Goal: Task Accomplishment & Management: Manage account settings

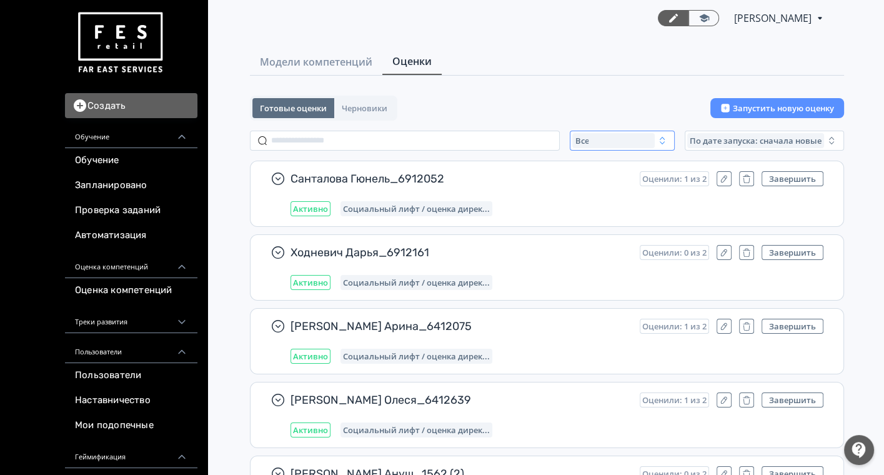
click at [598, 148] on button "Все" at bounding box center [621, 141] width 105 height 20
click at [596, 181] on button "Активные" at bounding box center [695, 191] width 219 height 22
click at [624, 138] on div "Активные" at bounding box center [613, 140] width 82 height 15
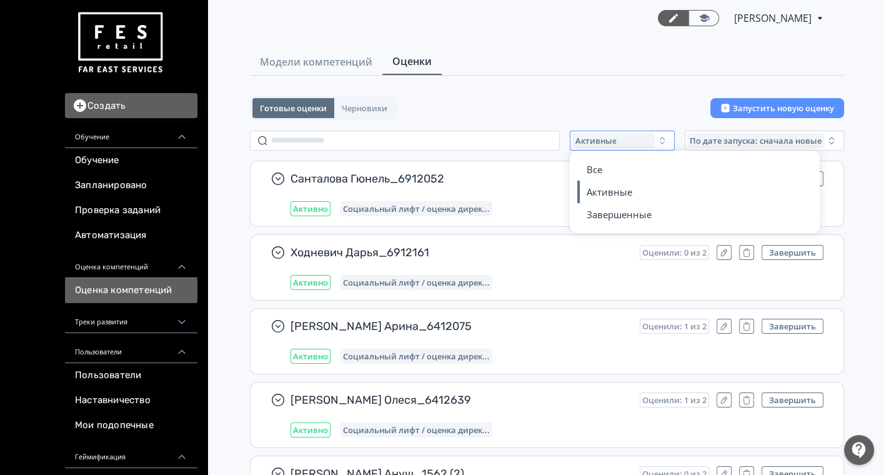
click at [124, 284] on link "Оценка компетенций" at bounding box center [131, 290] width 132 height 25
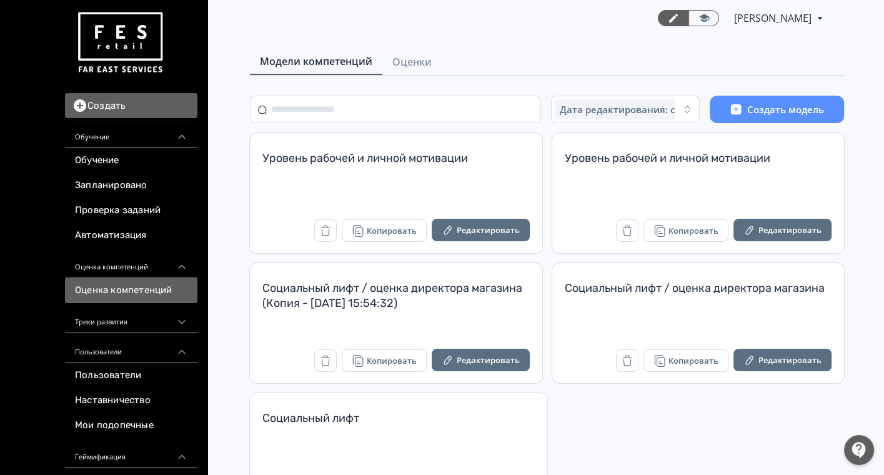
click at [127, 30] on img at bounding box center [120, 42] width 90 height 71
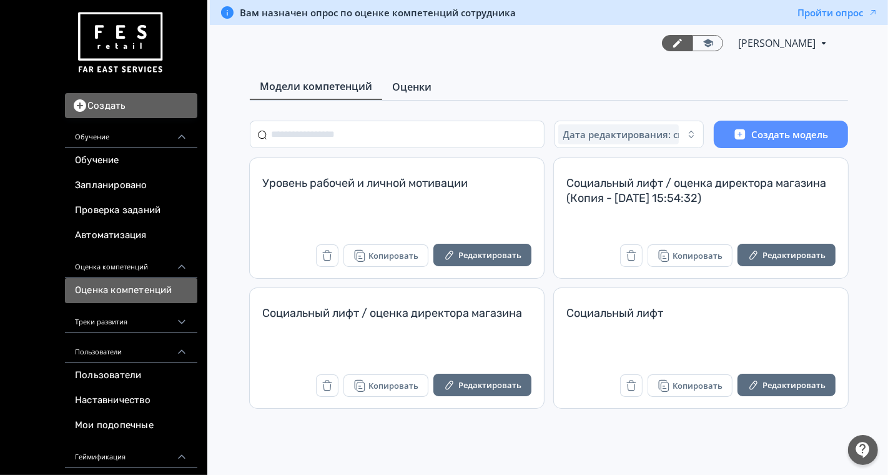
click at [410, 89] on span "Оценки" at bounding box center [411, 86] width 39 height 15
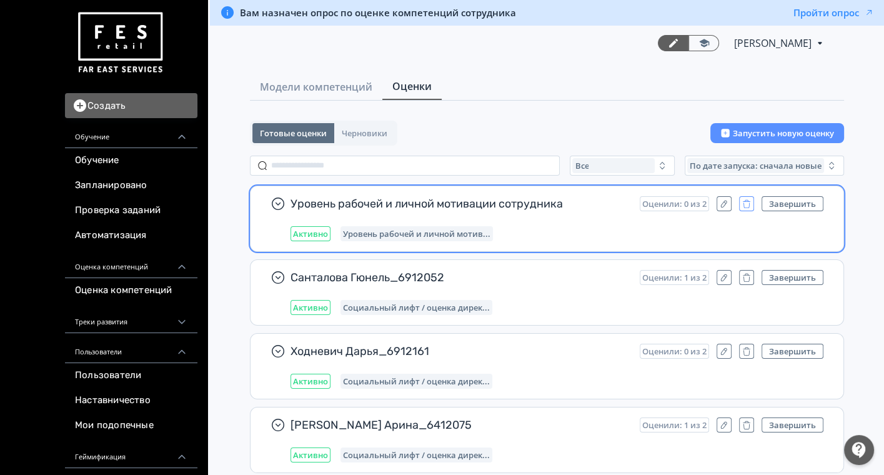
click at [749, 206] on icon "button" at bounding box center [746, 204] width 10 height 11
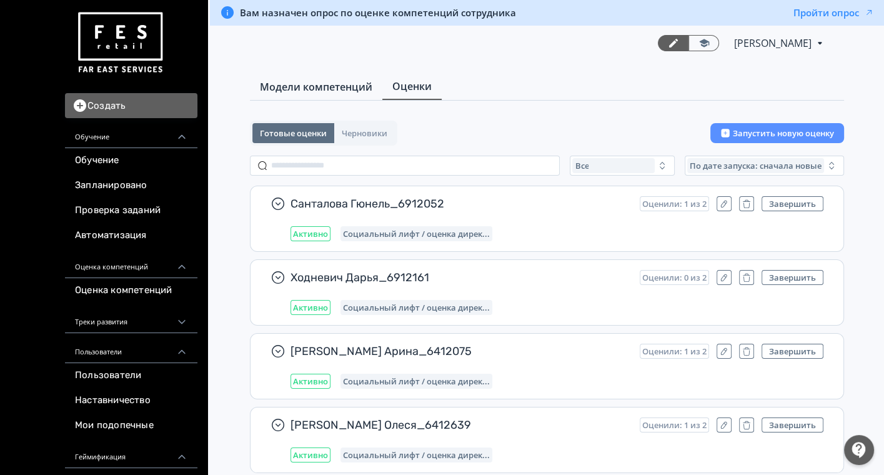
click at [287, 84] on span "Модели компетенций" at bounding box center [316, 86] width 112 height 15
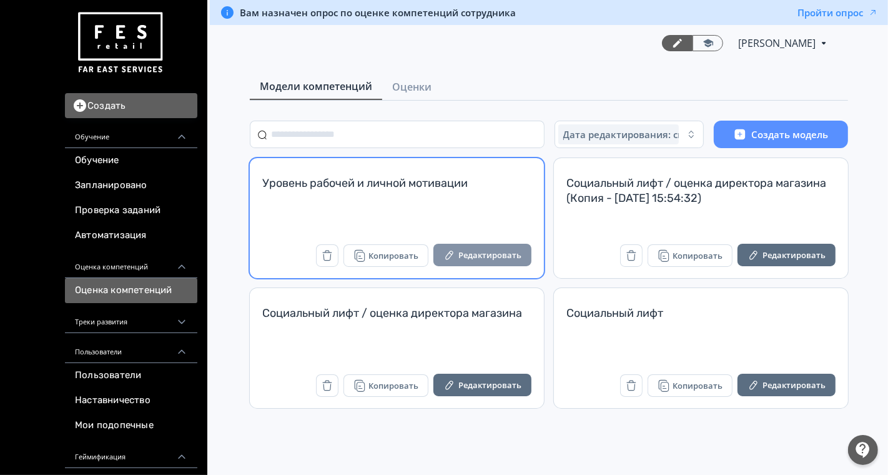
click at [471, 248] on button "Редактировать" at bounding box center [482, 255] width 98 height 22
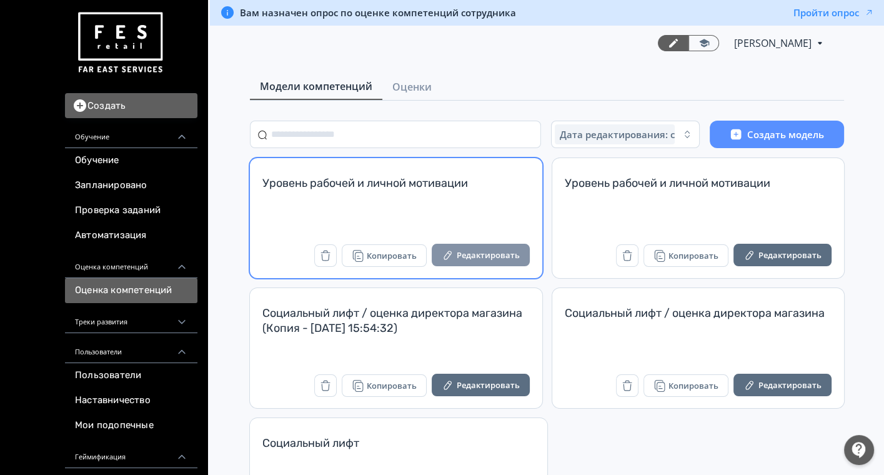
click at [459, 252] on button "Редактировать" at bounding box center [480, 255] width 98 height 22
click at [480, 254] on button "Редактировать" at bounding box center [480, 255] width 98 height 22
click at [476, 250] on button "Редактировать" at bounding box center [480, 255] width 98 height 22
click at [465, 250] on button "Редактировать" at bounding box center [480, 255] width 98 height 22
click at [488, 254] on button "Редактировать" at bounding box center [480, 255] width 98 height 22
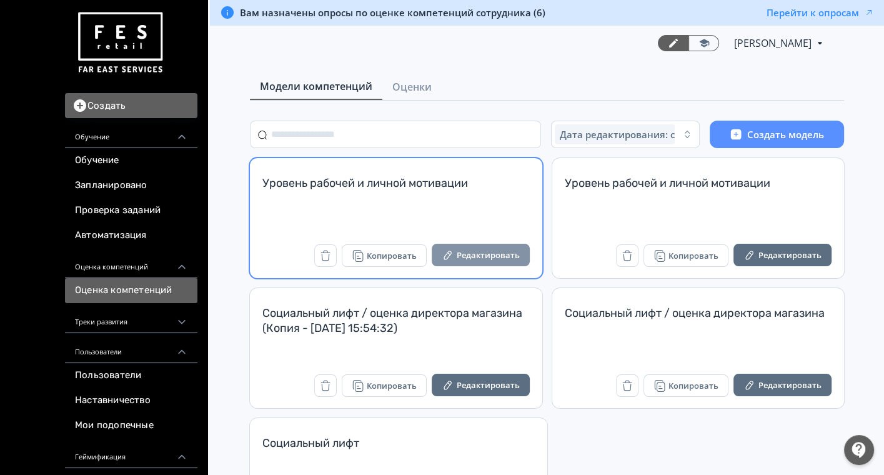
click at [480, 252] on button "Редактировать" at bounding box center [480, 255] width 98 height 22
click at [487, 251] on button "Редактировать" at bounding box center [480, 255] width 98 height 22
click at [496, 255] on button "Редактировать" at bounding box center [480, 255] width 98 height 22
click at [491, 262] on button "Редактировать" at bounding box center [480, 255] width 98 height 22
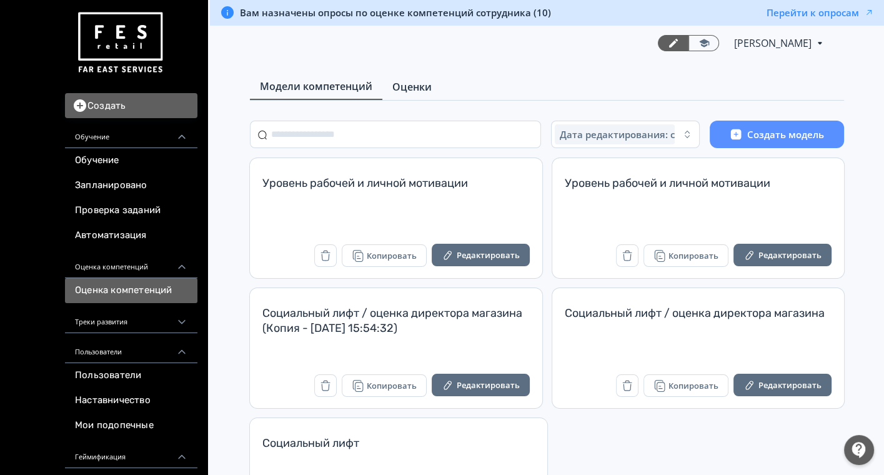
click at [398, 85] on span "Оценки" at bounding box center [411, 86] width 39 height 15
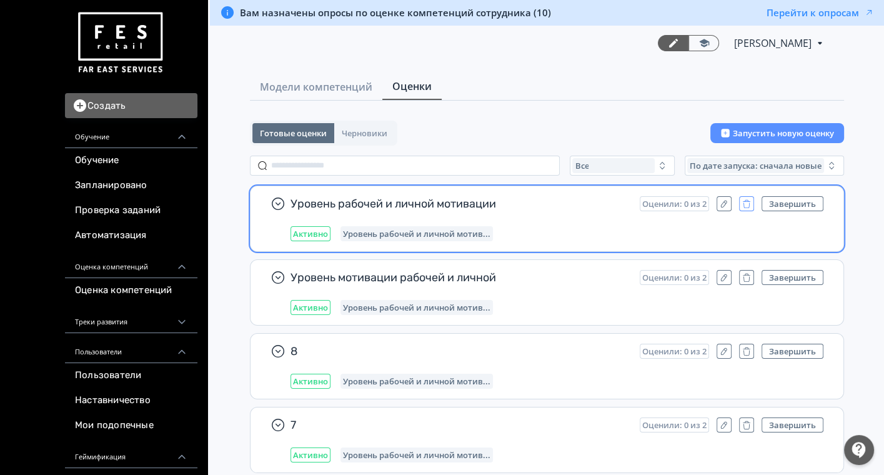
click at [747, 202] on icon "button" at bounding box center [746, 204] width 10 height 11
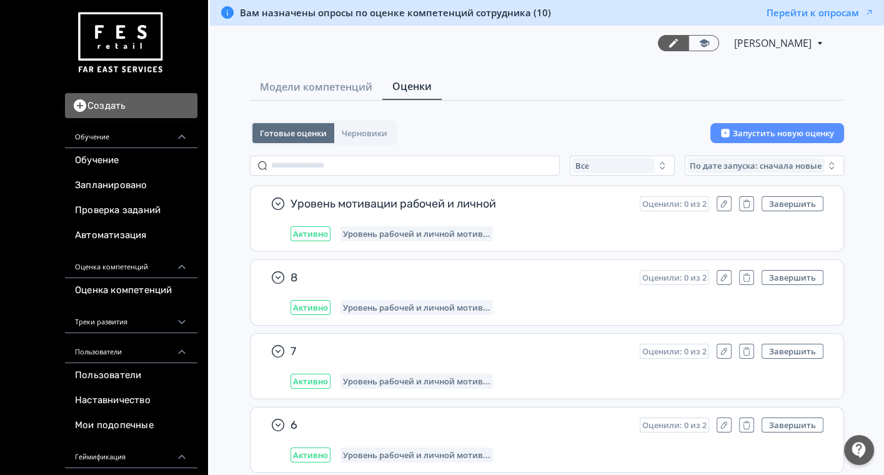
click at [747, 202] on icon "button" at bounding box center [746, 204] width 10 height 11
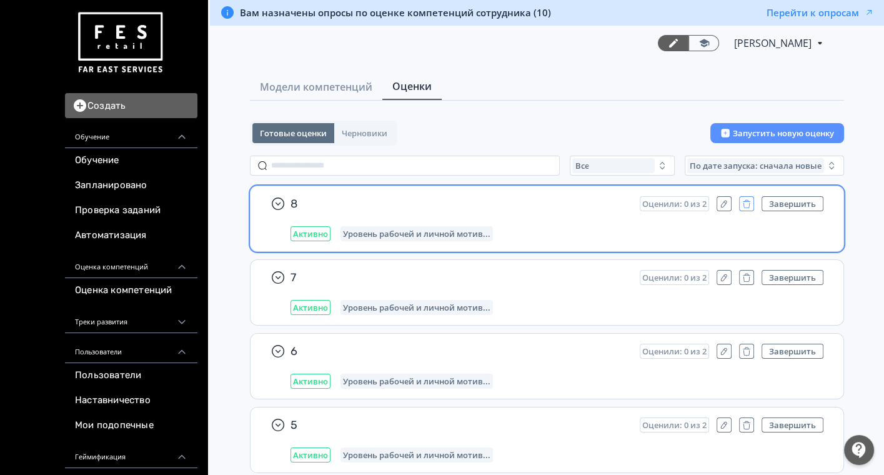
click at [742, 200] on icon "button" at bounding box center [746, 204] width 10 height 11
click at [744, 201] on icon "button" at bounding box center [746, 204] width 10 height 11
click at [749, 204] on icon "button" at bounding box center [746, 205] width 6 height 6
click at [748, 200] on icon "button" at bounding box center [746, 204] width 10 height 11
click at [743, 199] on icon "button" at bounding box center [746, 204] width 10 height 11
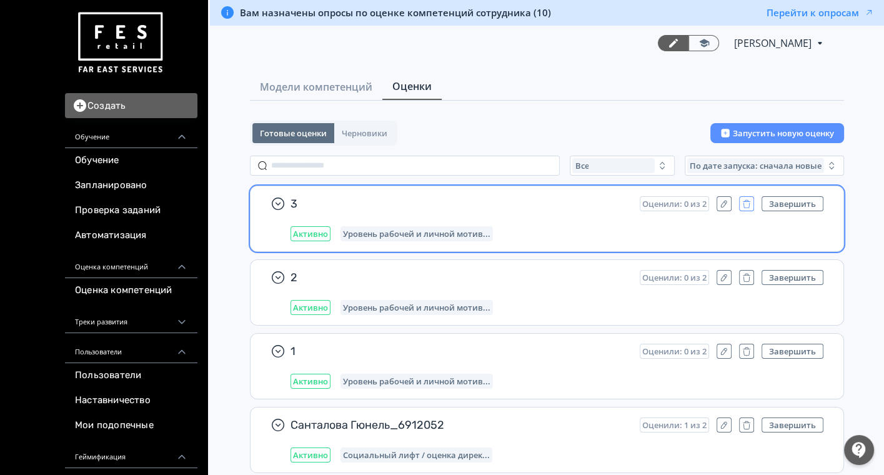
click at [751, 202] on icon "button" at bounding box center [746, 204] width 10 height 11
click at [743, 204] on icon "button" at bounding box center [746, 204] width 10 height 11
click at [747, 203] on icon "button" at bounding box center [746, 204] width 10 height 11
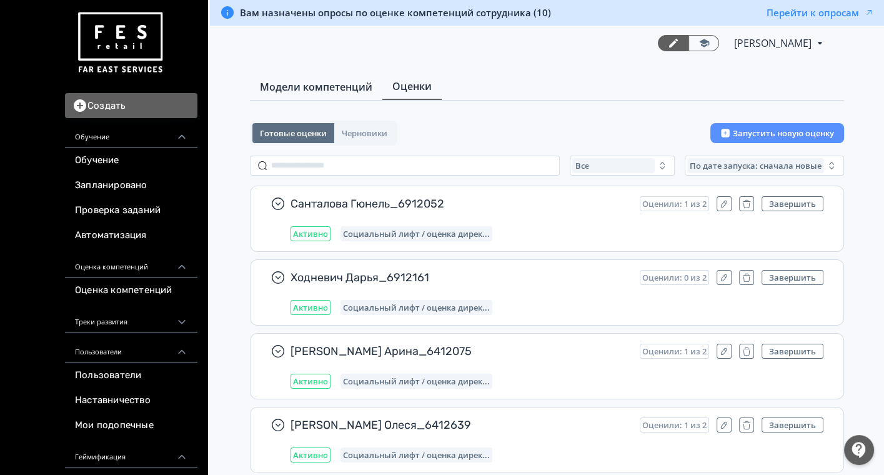
click at [302, 86] on span "Модели компетенций" at bounding box center [316, 86] width 112 height 15
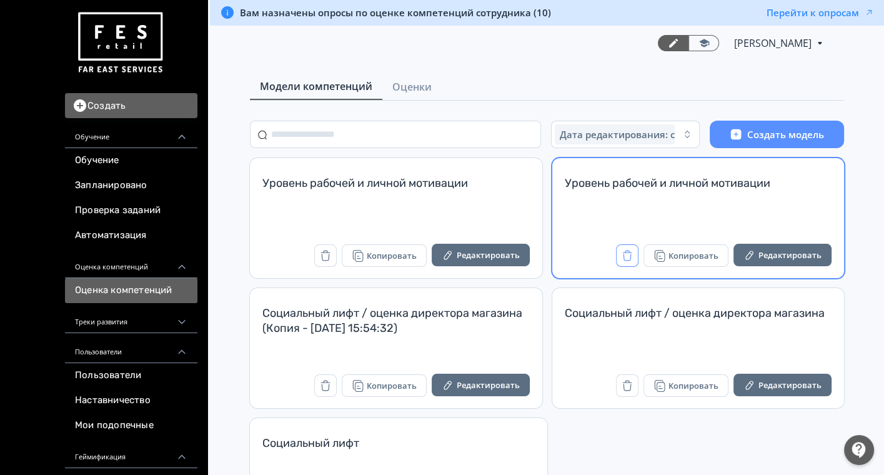
click at [628, 255] on icon "button" at bounding box center [627, 255] width 12 height 12
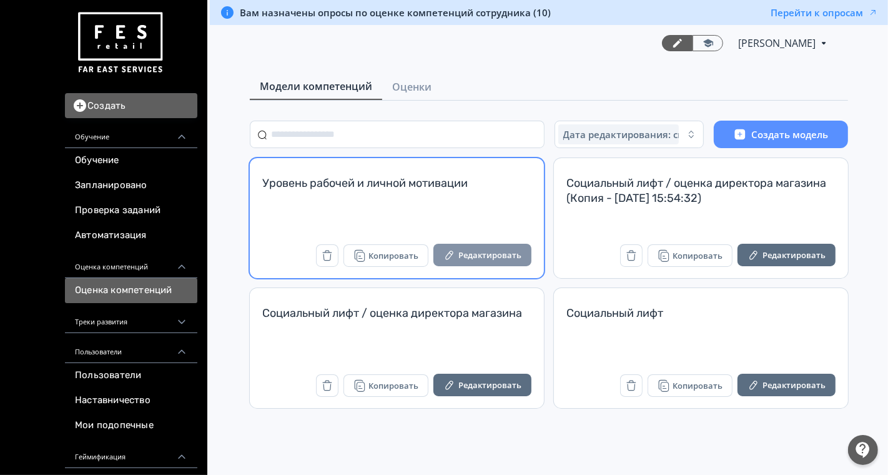
click at [448, 257] on icon "button" at bounding box center [449, 255] width 12 height 12
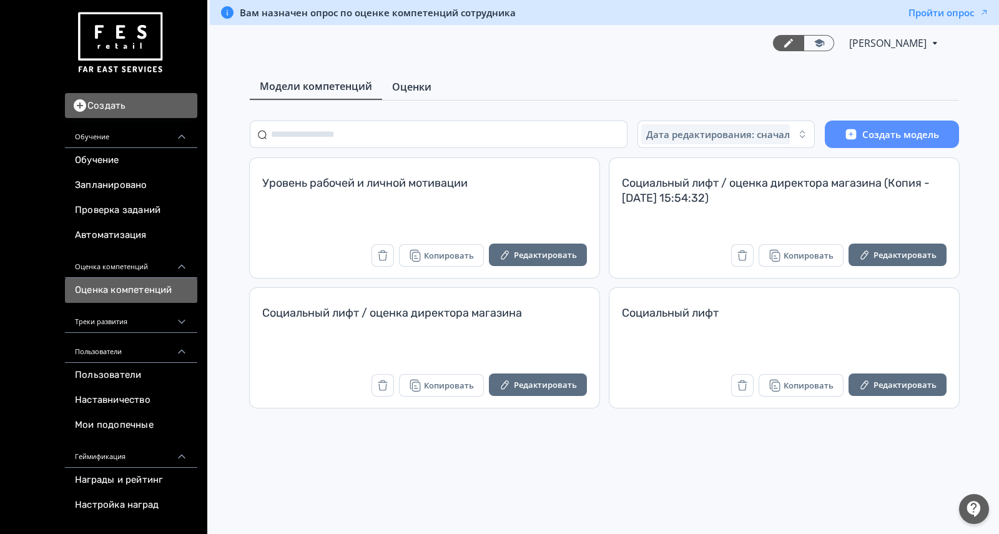
click at [406, 85] on span "Оценки" at bounding box center [411, 86] width 39 height 15
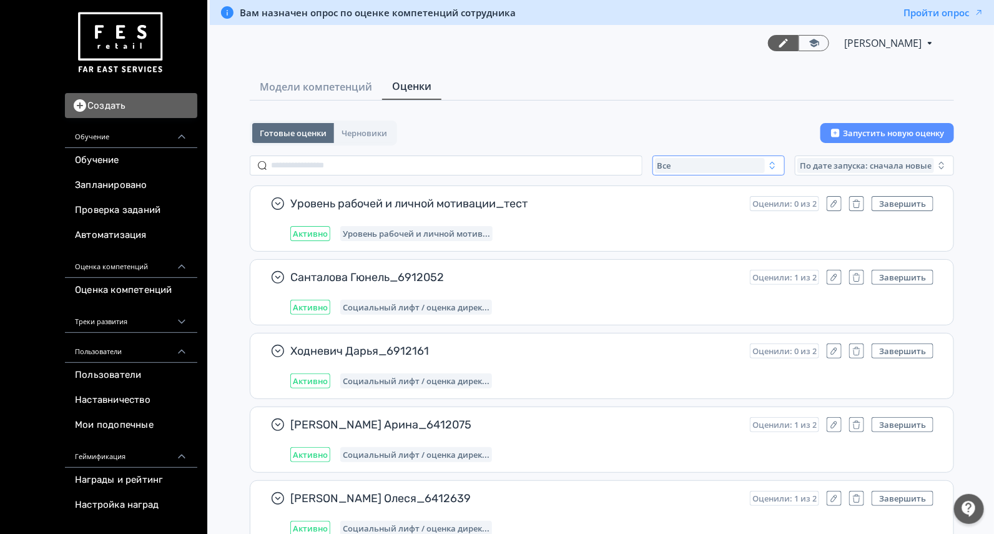
click at [658, 163] on span "Все" at bounding box center [665, 165] width 14 height 10
click at [678, 205] on button "Активные" at bounding box center [778, 216] width 219 height 22
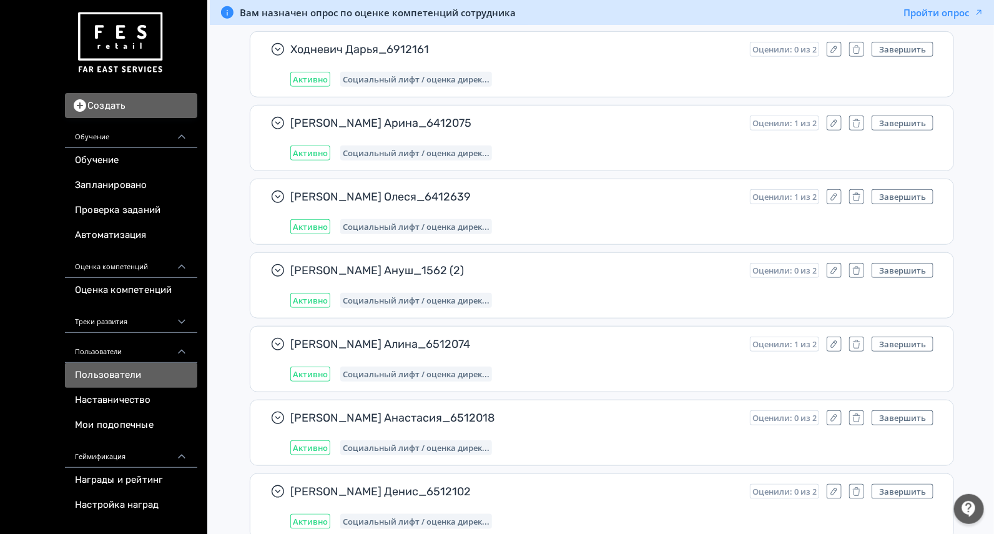
click at [119, 369] on link "Пользователи" at bounding box center [131, 375] width 132 height 25
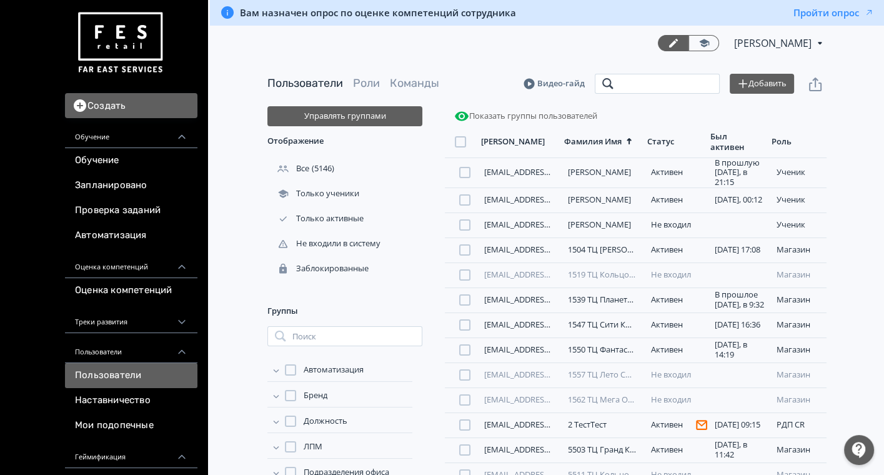
drag, startPoint x: 582, startPoint y: 82, endPoint x: 647, endPoint y: 92, distance: 65.6
click at [647, 92] on input "search" at bounding box center [656, 84] width 125 height 20
type input "**********"
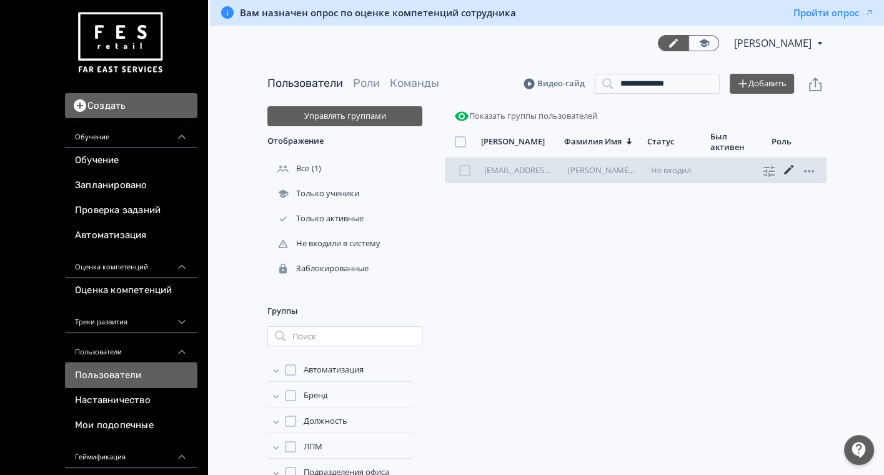
click at [787, 170] on icon at bounding box center [788, 169] width 9 height 9
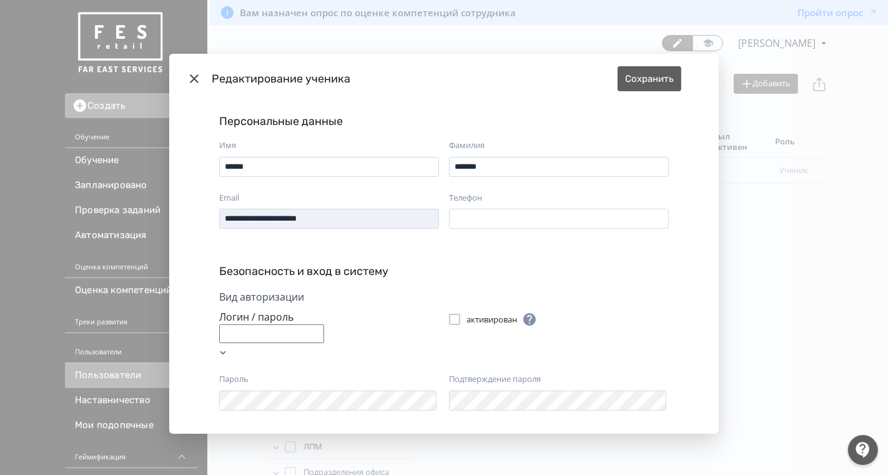
click at [159, 217] on div "**********" at bounding box center [444, 237] width 888 height 475
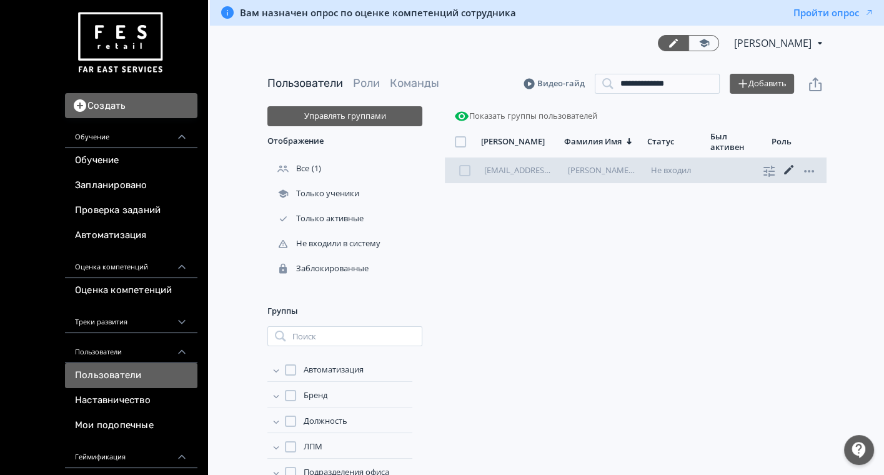
click at [787, 169] on icon at bounding box center [788, 169] width 9 height 9
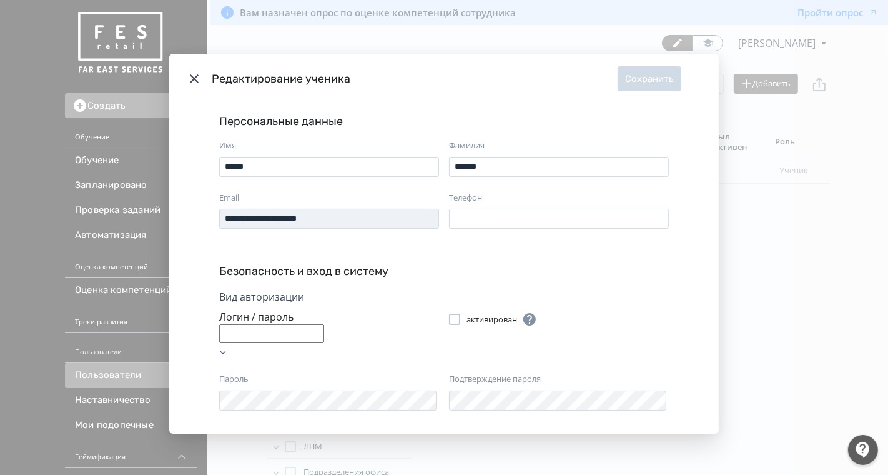
click at [450, 318] on div "Modal" at bounding box center [454, 318] width 11 height 11
click at [656, 80] on button "Сохранить" at bounding box center [650, 78] width 64 height 25
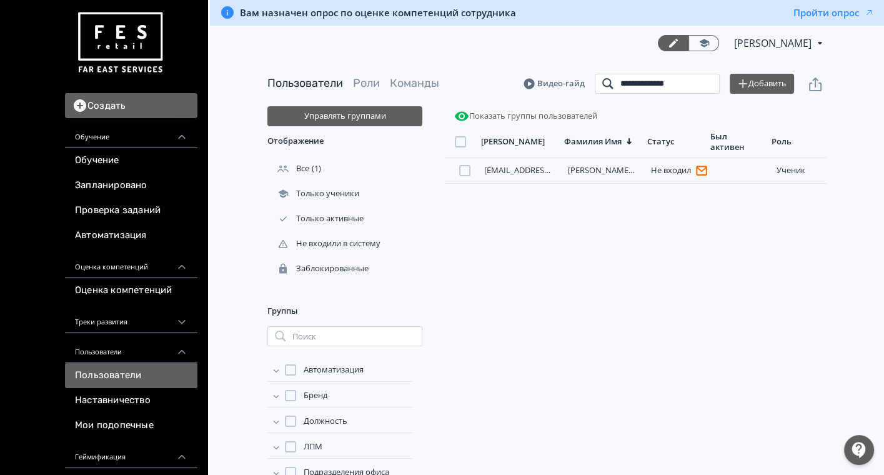
click at [707, 84] on input "**********" at bounding box center [656, 84] width 125 height 20
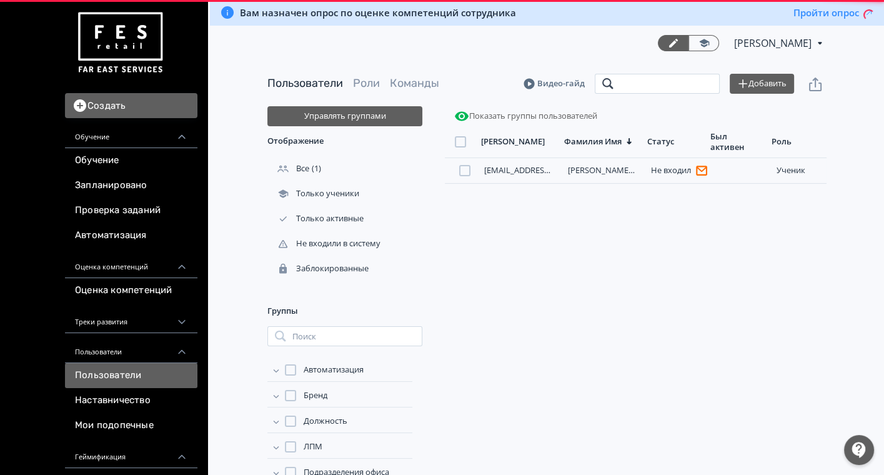
click at [690, 84] on input "search" at bounding box center [656, 84] width 125 height 20
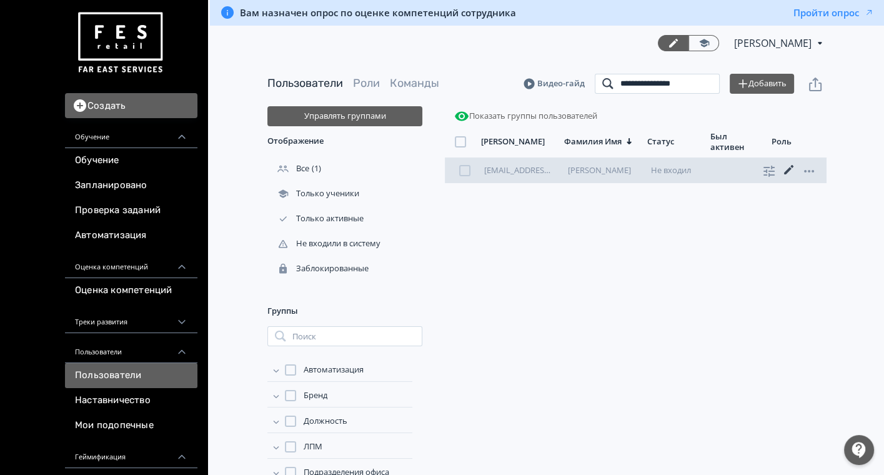
type input "**********"
click at [785, 165] on icon at bounding box center [788, 169] width 15 height 15
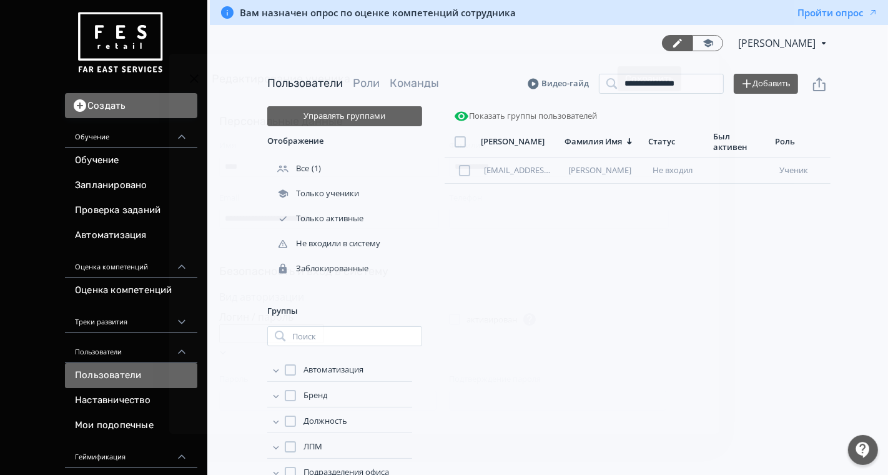
click at [188, 225] on div "**********" at bounding box center [444, 269] width 550 height 330
click at [194, 76] on icon "Modal" at bounding box center [194, 78] width 9 height 9
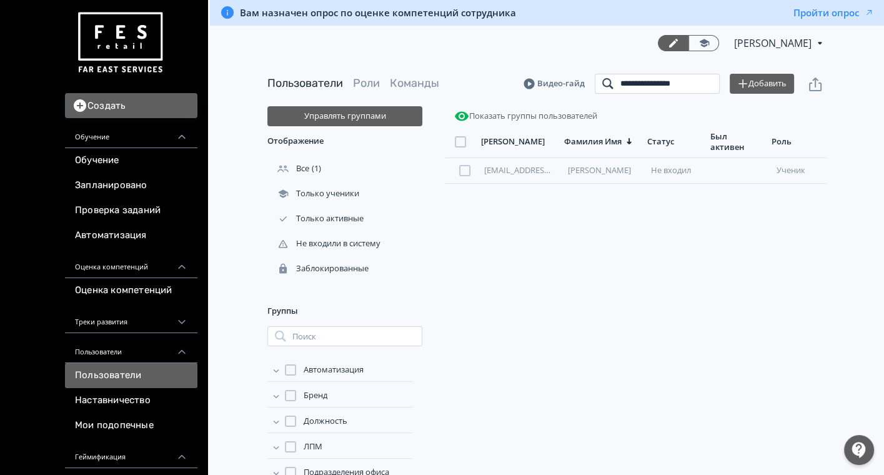
click at [709, 86] on input "**********" at bounding box center [656, 84] width 125 height 20
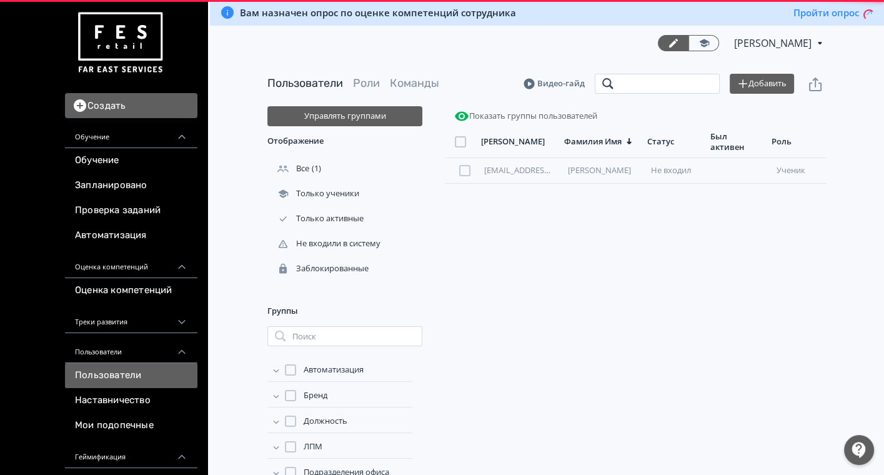
click at [681, 83] on input "search" at bounding box center [656, 84] width 125 height 20
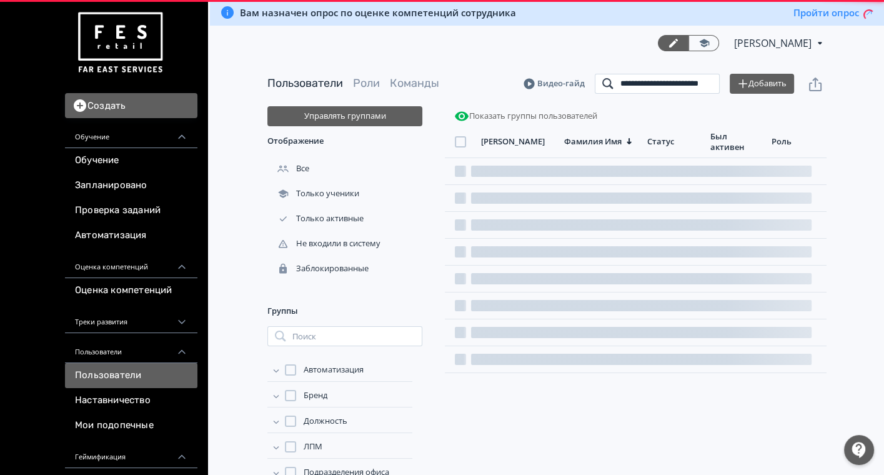
scroll to position [0, 23]
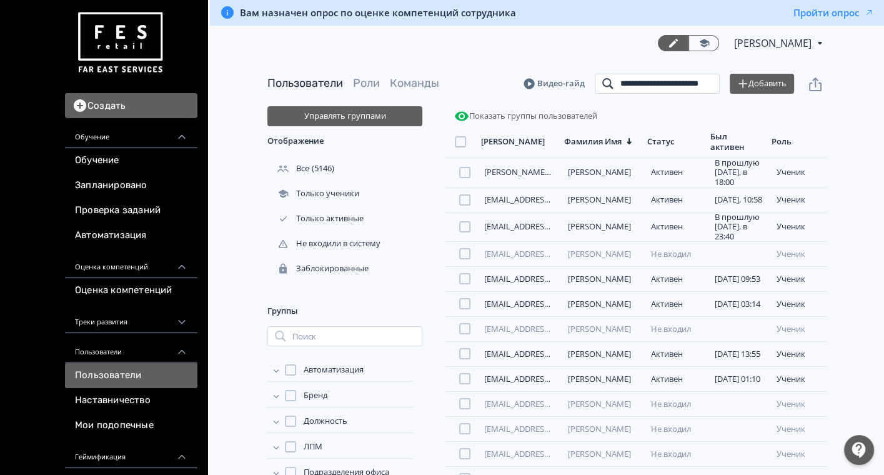
type input "**********"
click at [703, 84] on input "**********" at bounding box center [656, 84] width 125 height 20
click at [652, 92] on input "search" at bounding box center [656, 84] width 125 height 20
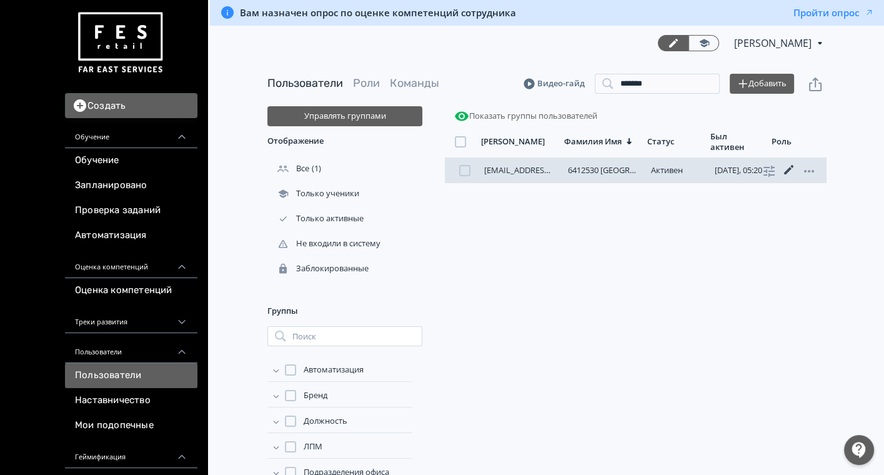
click at [790, 167] on icon at bounding box center [788, 169] width 15 height 15
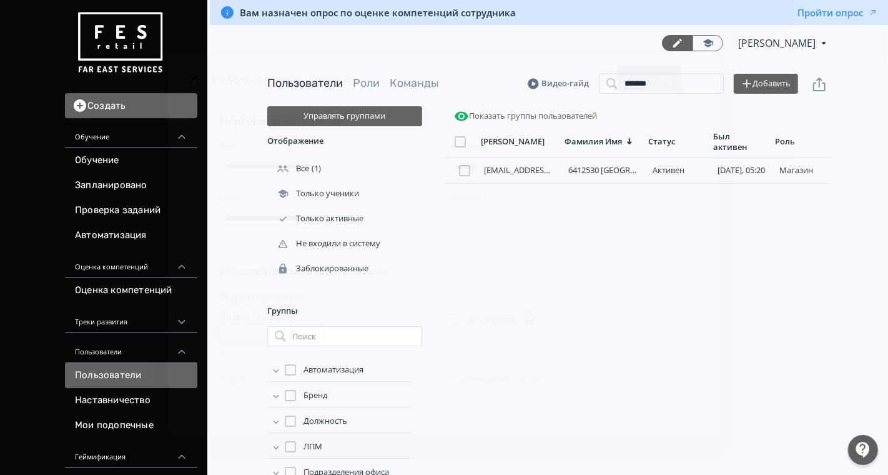
click at [180, 218] on div "**********" at bounding box center [444, 269] width 550 height 330
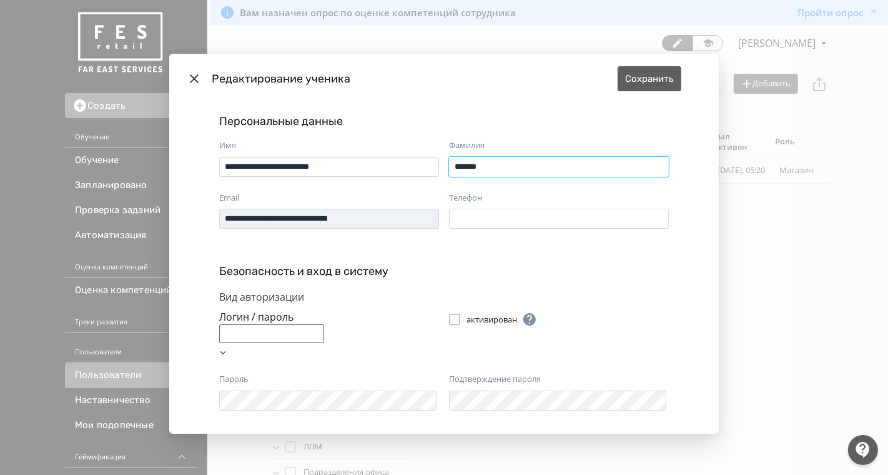
drag, startPoint x: 496, startPoint y: 166, endPoint x: 440, endPoint y: 171, distance: 56.4
click at [444, 171] on div "Фамилия *******" at bounding box center [559, 157] width 230 height 37
click at [248, 387] on div "Вид авторизации Логин / пароль активирован Пароль Подтверждение пароля" at bounding box center [444, 357] width 460 height 136
click at [644, 75] on button "Сохранить" at bounding box center [650, 78] width 64 height 25
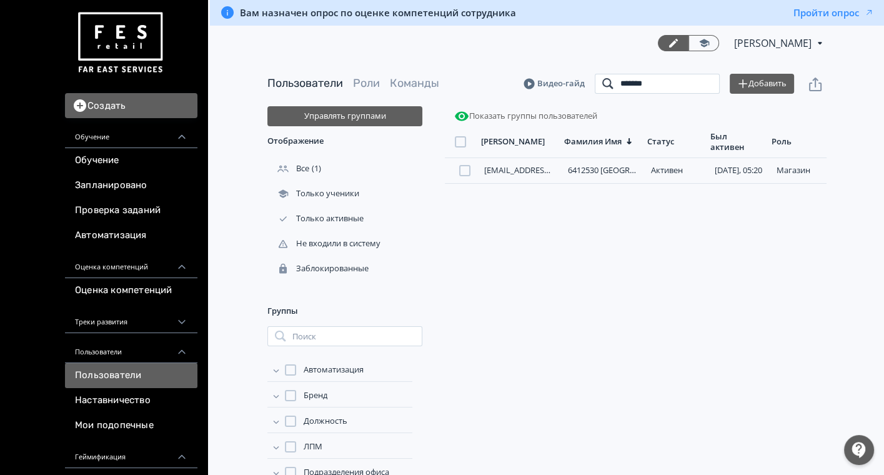
drag, startPoint x: 667, startPoint y: 84, endPoint x: 539, endPoint y: 84, distance: 128.0
click at [540, 84] on header "Пользователи Роли Команды Видео-гайд ******* Поиск Добавить" at bounding box center [546, 84] width 559 height 20
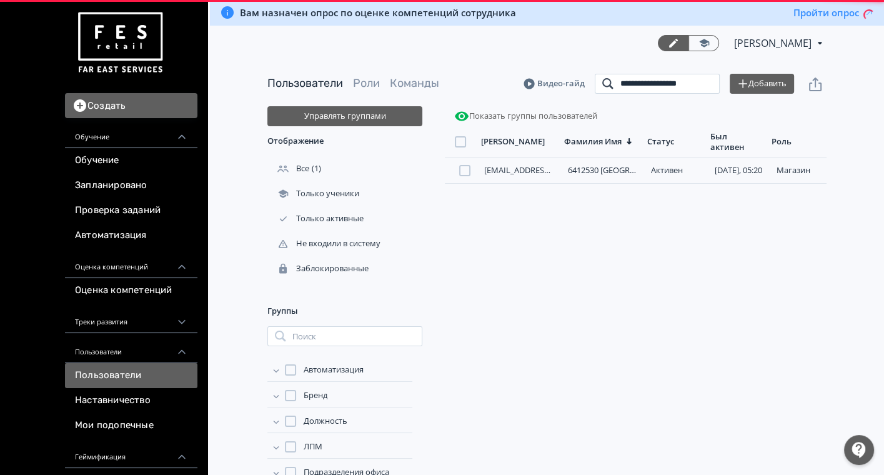
scroll to position [0, 7]
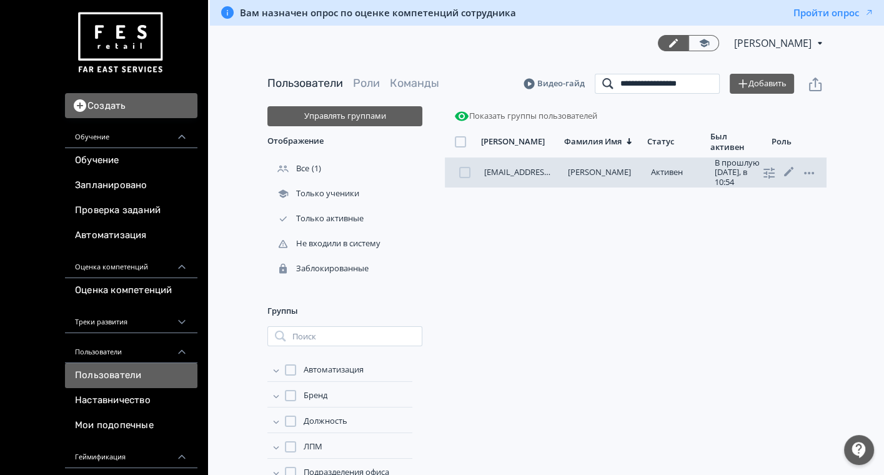
type input "**********"
click at [527, 174] on link "samsonova.serafima@yandex.ru" at bounding box center [550, 171] width 132 height 11
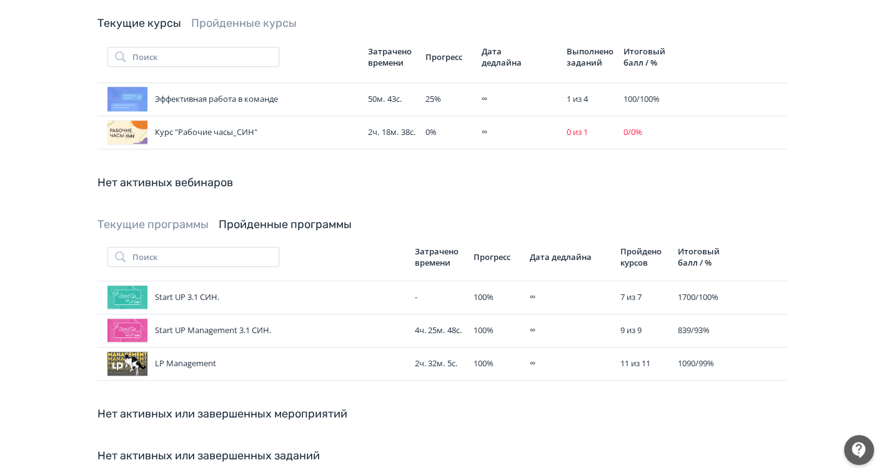
scroll to position [763, 0]
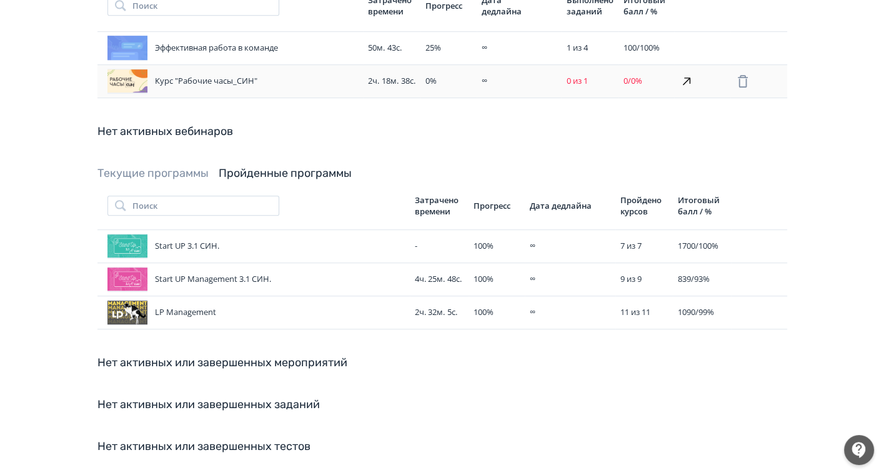
click at [686, 74] on icon at bounding box center [686, 81] width 15 height 15
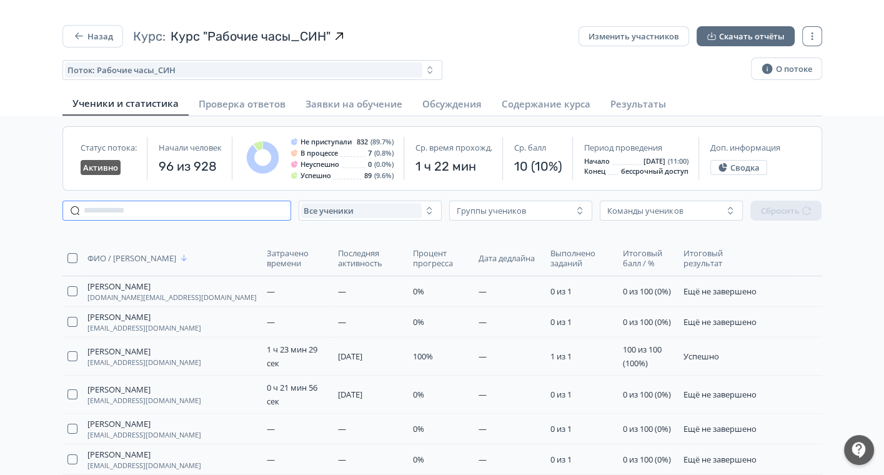
click at [165, 215] on input "text" at bounding box center [176, 210] width 229 height 20
paste input "**********"
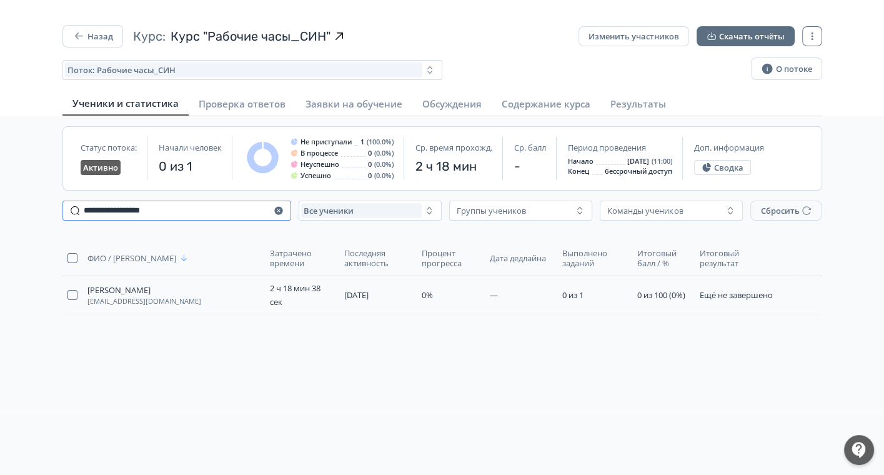
type input "**********"
click at [804, 291] on icon "button" at bounding box center [806, 295] width 10 height 10
click at [95, 41] on button "Назад" at bounding box center [92, 36] width 61 height 22
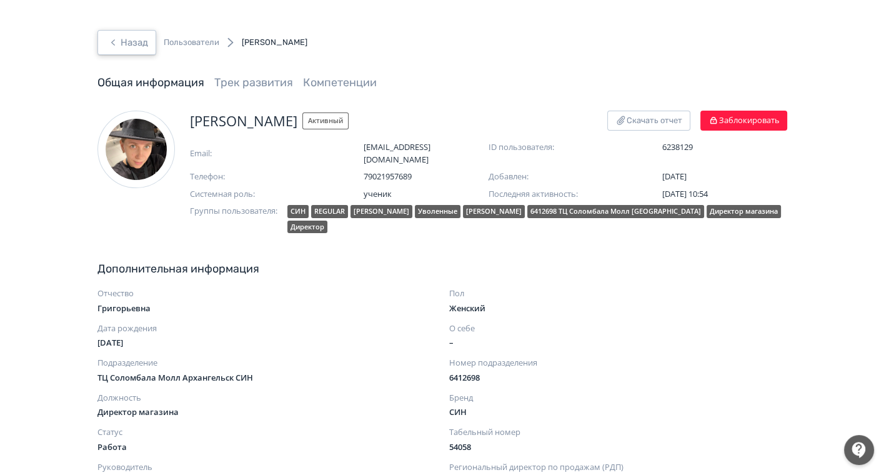
click at [121, 42] on button "Назад" at bounding box center [126, 42] width 59 height 25
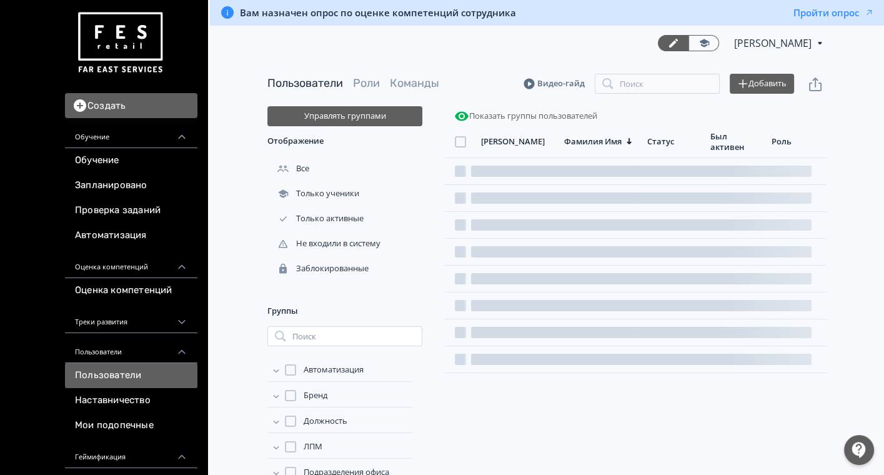
click at [126, 38] on img at bounding box center [120, 42] width 90 height 71
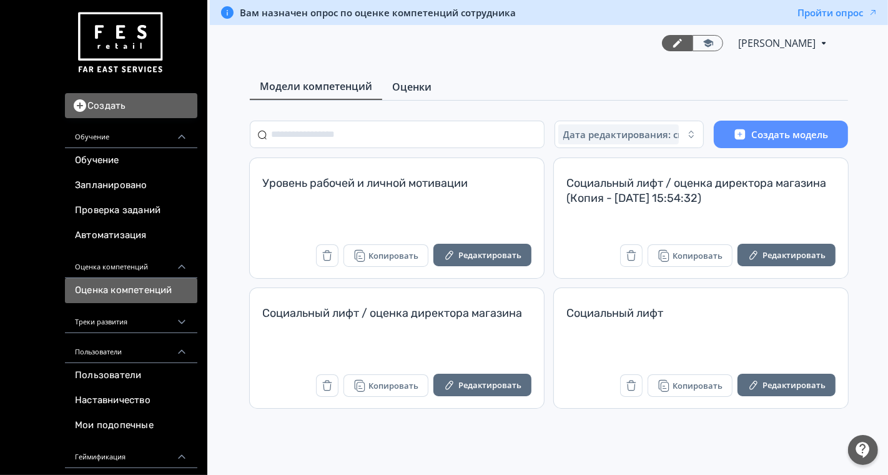
click at [404, 89] on span "Оценки" at bounding box center [411, 86] width 39 height 15
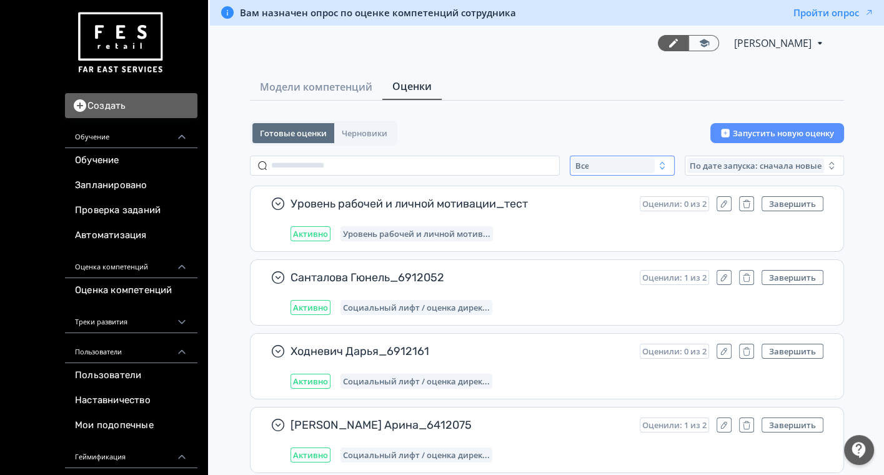
click at [613, 159] on div "Все" at bounding box center [613, 165] width 82 height 15
click at [594, 211] on span "Активные" at bounding box center [609, 216] width 46 height 12
click at [730, 165] on span "По дате запуска: сначала новые" at bounding box center [755, 165] width 132 height 10
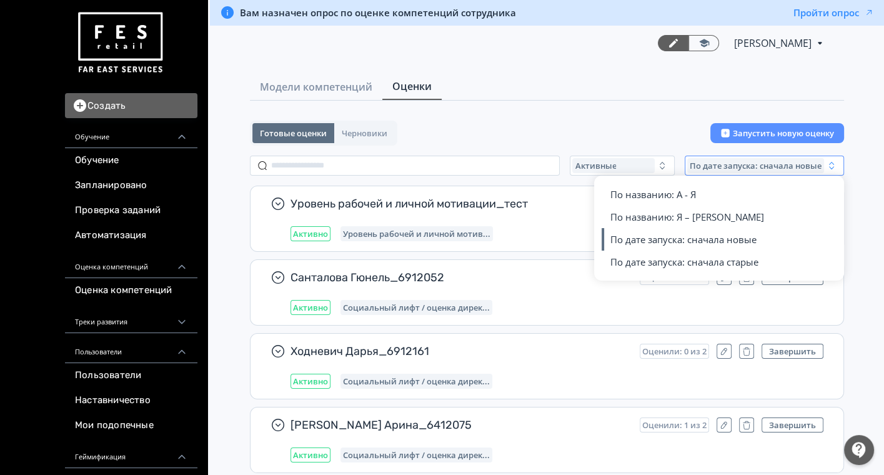
click at [608, 124] on div "Готовые оценки Черновики Запустить новую оценку" at bounding box center [547, 133] width 594 height 25
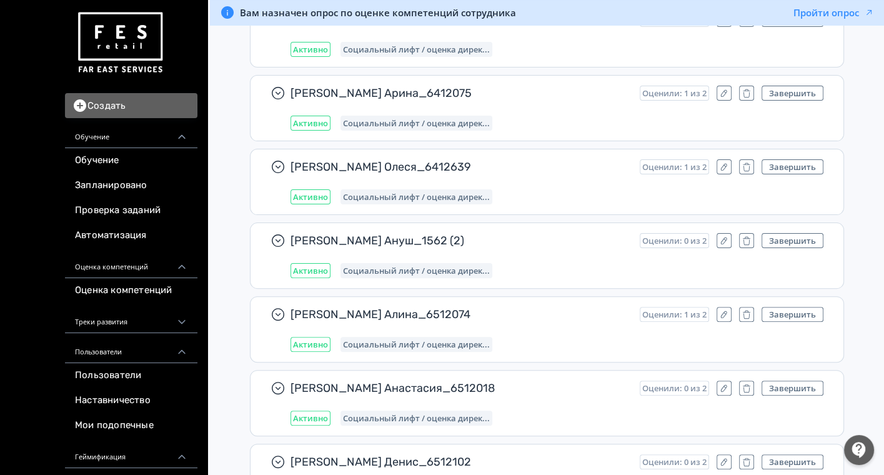
scroll to position [9131, 0]
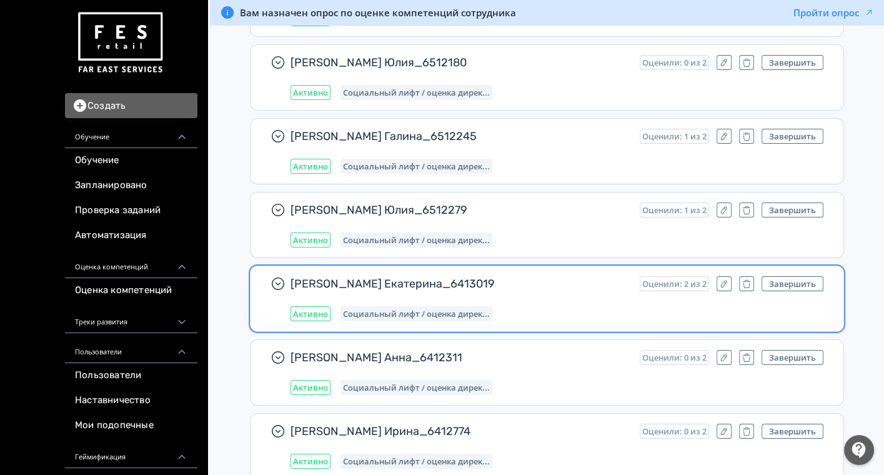
click at [513, 276] on span "Строкина Екатерина_6413019" at bounding box center [459, 283] width 339 height 15
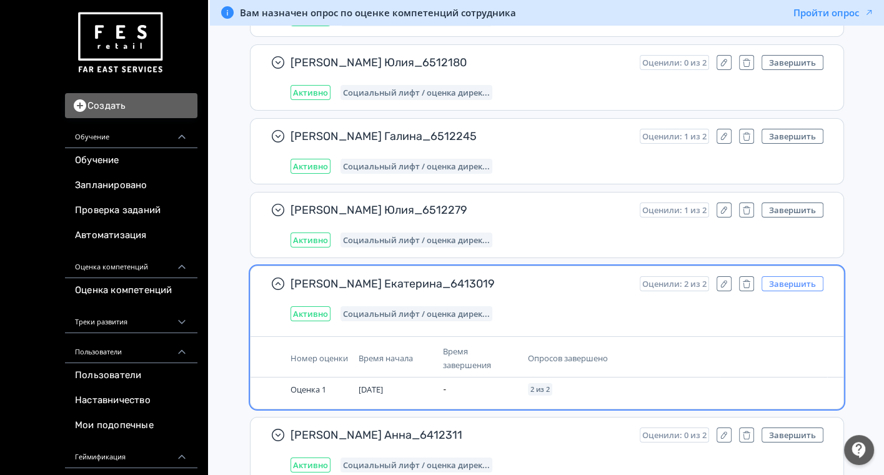
click at [789, 276] on button "Завершить" at bounding box center [792, 283] width 62 height 15
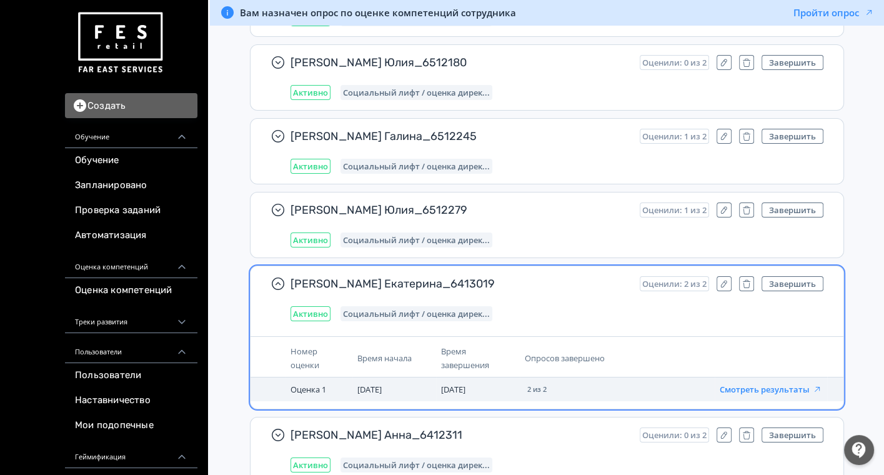
click at [761, 384] on button "Смотреть результаты" at bounding box center [770, 389] width 102 height 10
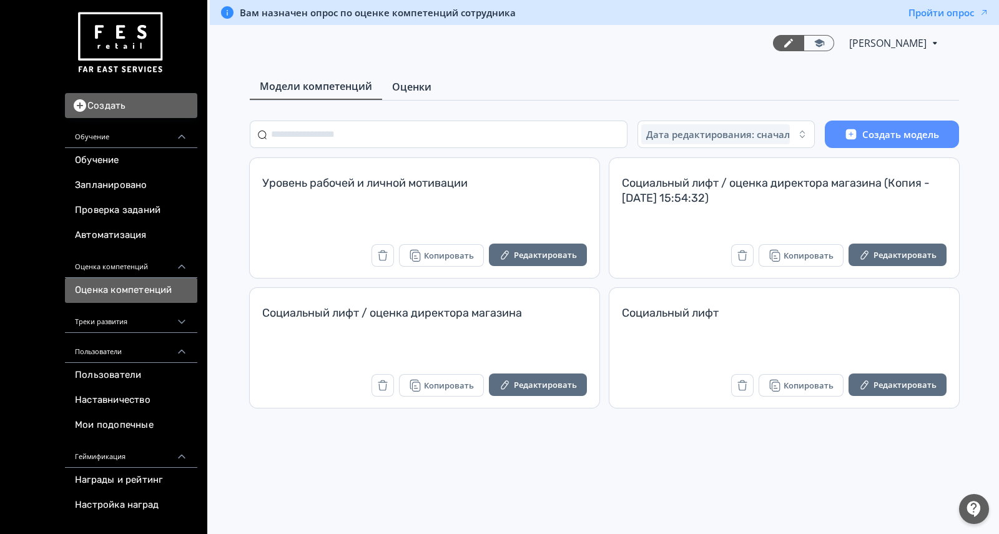
click at [422, 92] on span "Оценки" at bounding box center [411, 86] width 39 height 15
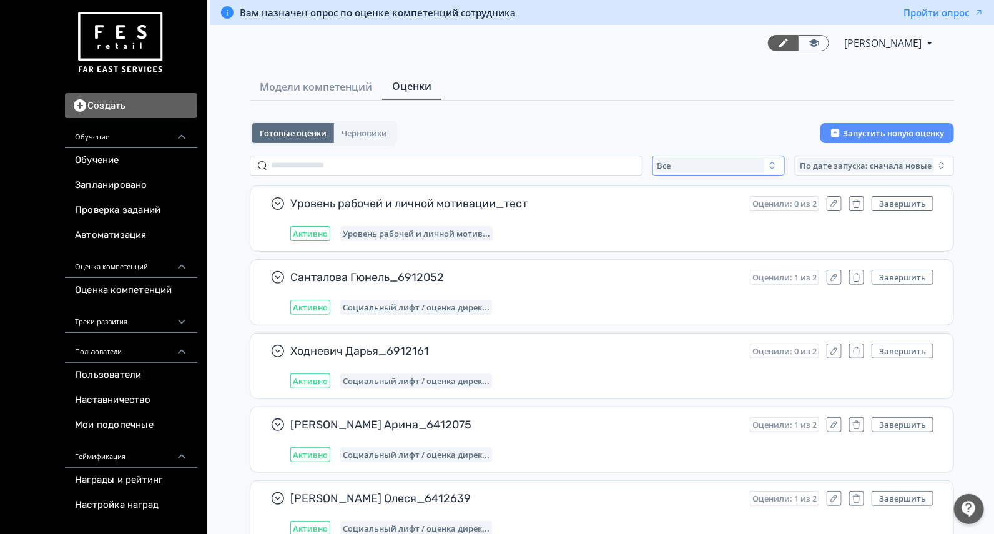
click at [676, 166] on div "Все" at bounding box center [710, 165] width 110 height 15
click at [681, 213] on span "Активные" at bounding box center [692, 216] width 46 height 12
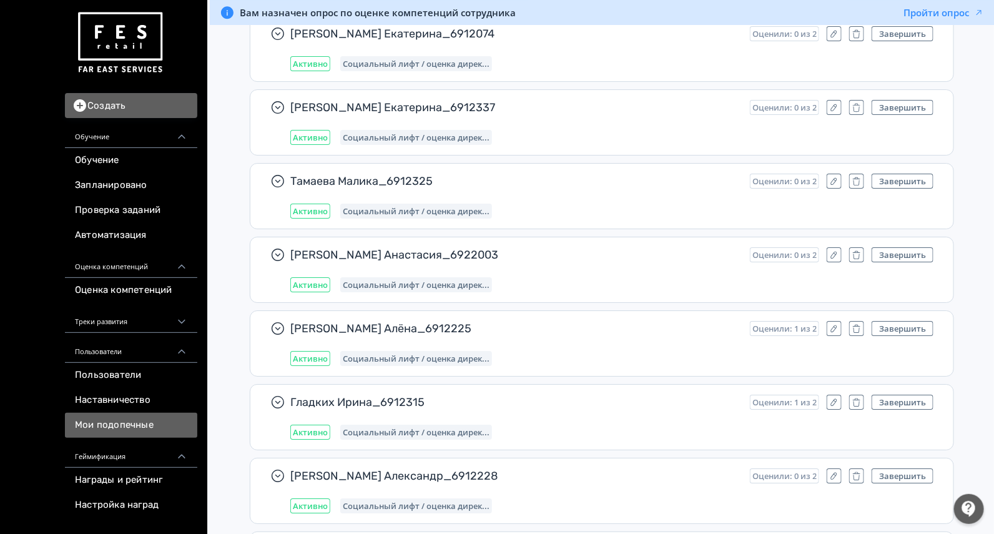
scroll to position [155, 0]
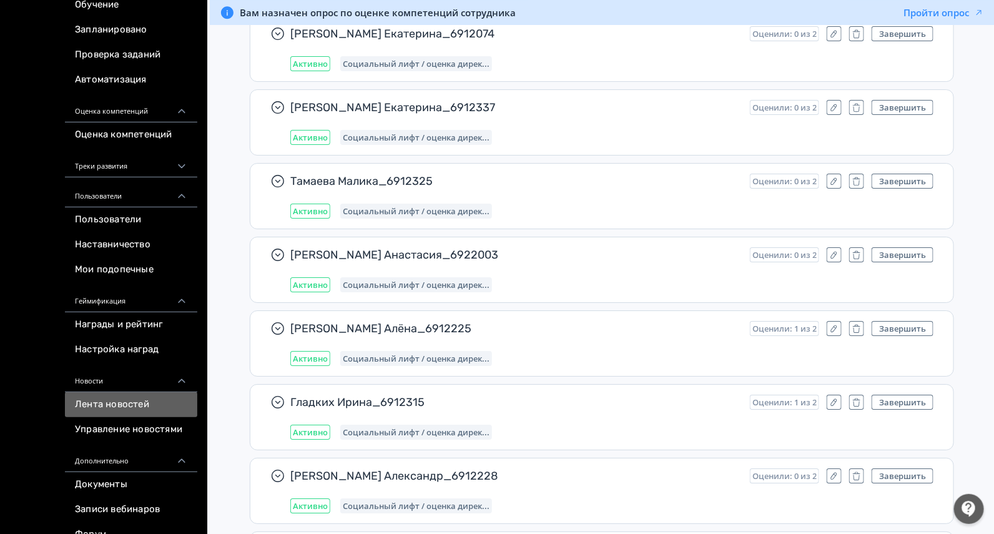
click at [102, 403] on link "Лента новостей" at bounding box center [131, 404] width 132 height 25
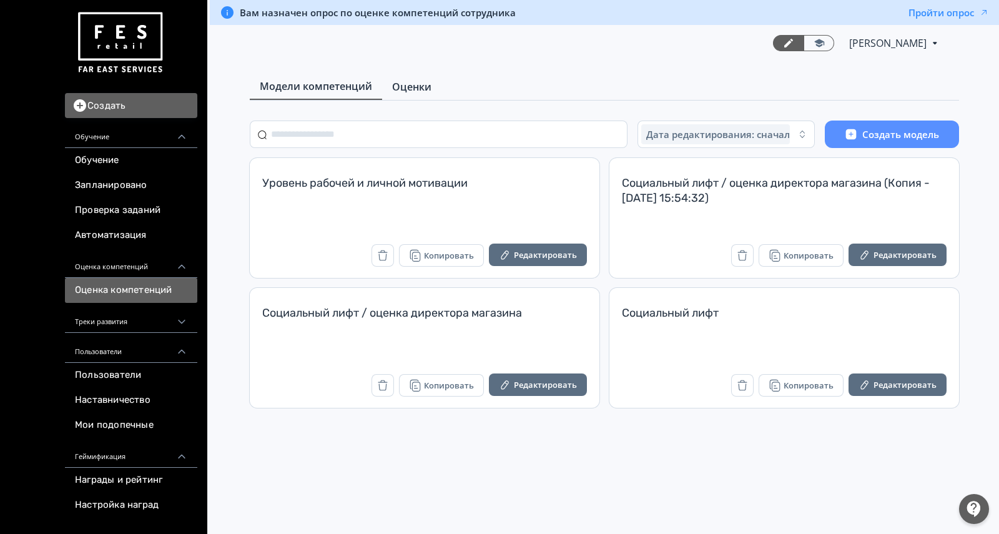
click at [405, 89] on span "Оценки" at bounding box center [411, 86] width 39 height 15
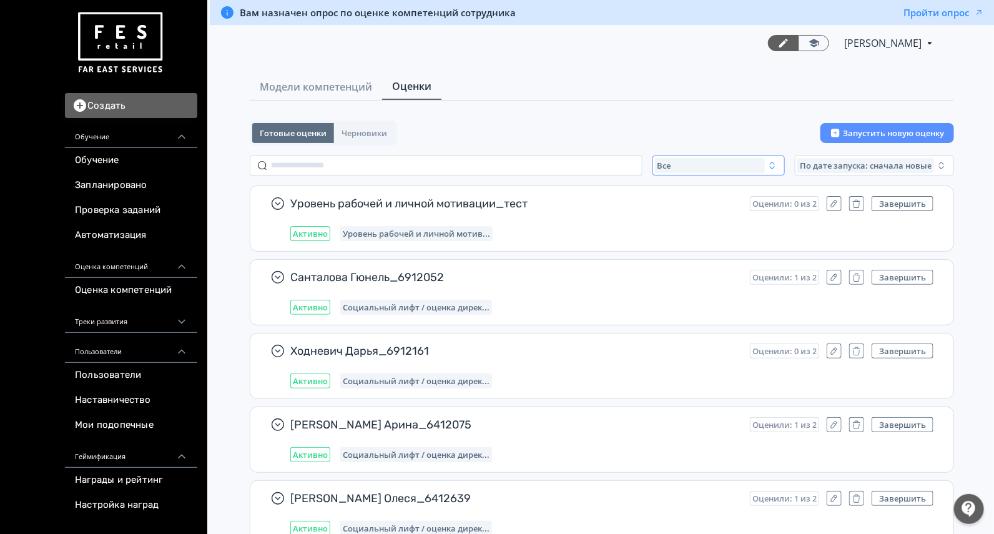
click at [690, 167] on div "Все" at bounding box center [710, 165] width 110 height 15
click at [680, 214] on span "Активные" at bounding box center [692, 216] width 46 height 12
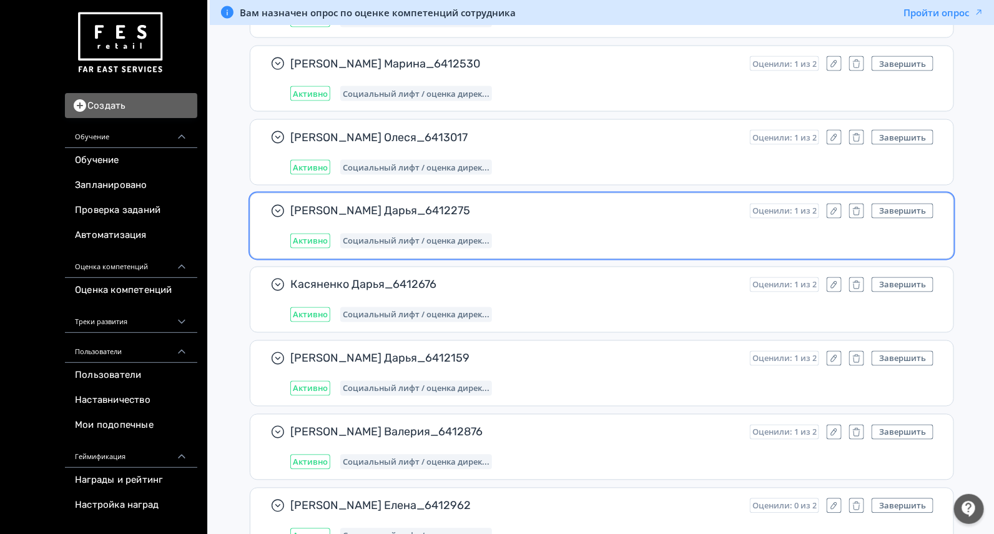
scroll to position [302, 0]
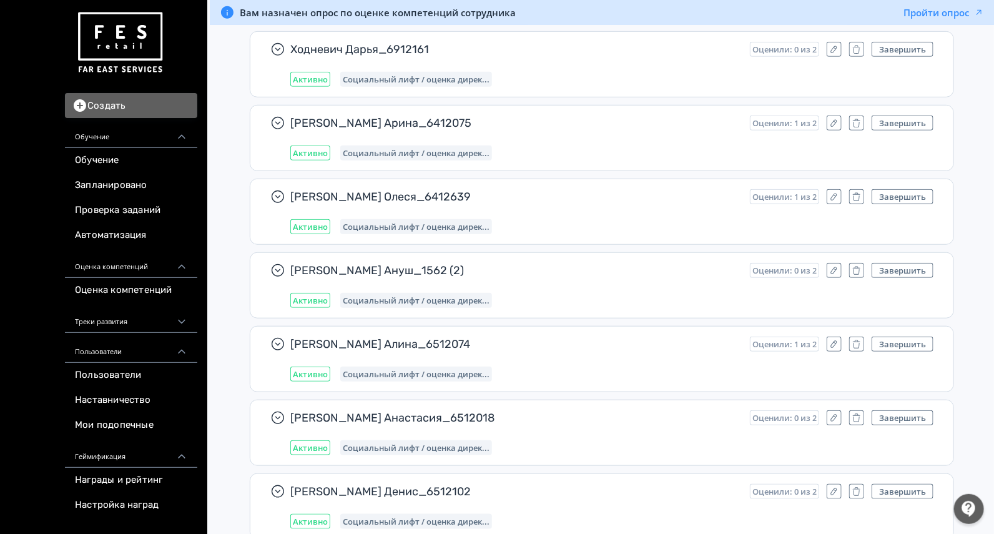
click at [117, 52] on img at bounding box center [120, 42] width 90 height 71
